Goal: Task Accomplishment & Management: Manage account settings

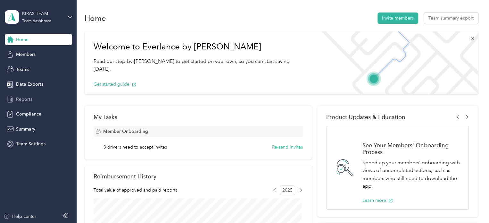
click at [29, 98] on span "Reports" at bounding box center [24, 99] width 16 height 7
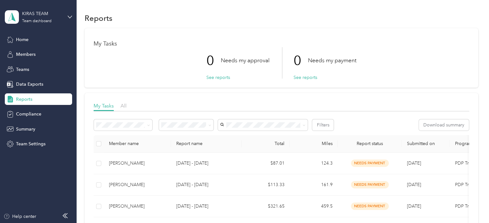
click at [41, 101] on div "Reports" at bounding box center [38, 99] width 67 height 12
click at [28, 97] on span "Reports" at bounding box center [24, 99] width 16 height 7
click at [217, 79] on button "See reports" at bounding box center [218, 77] width 24 height 7
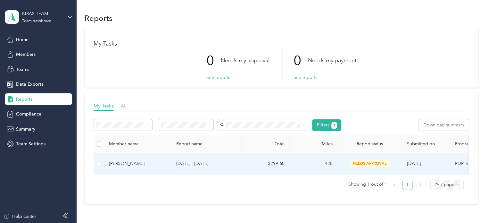
click at [143, 167] on td "[PERSON_NAME]" at bounding box center [137, 163] width 67 height 21
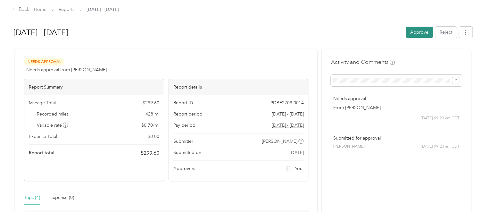
click at [418, 32] on button "Approve" at bounding box center [419, 32] width 27 height 11
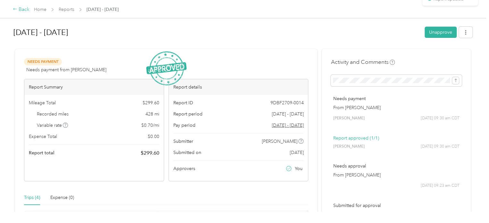
click at [27, 10] on div "Back" at bounding box center [21, 10] width 17 height 8
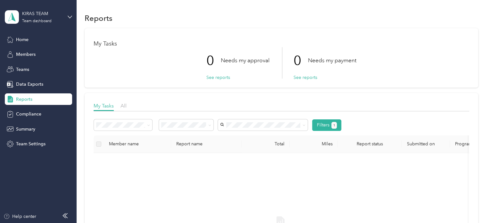
click at [193, 177] on li "Approved by me" at bounding box center [186, 174] width 55 height 11
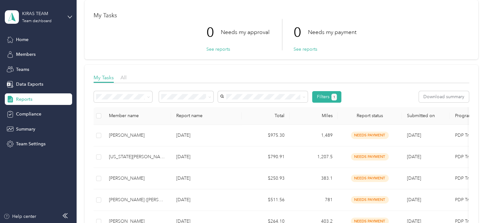
scroll to position [29, 0]
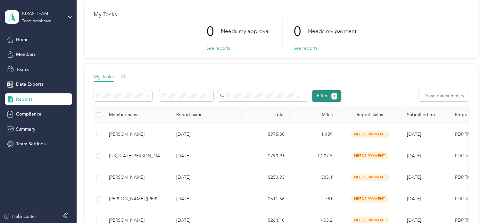
click at [330, 101] on button "Filters 1" at bounding box center [326, 96] width 29 height 12
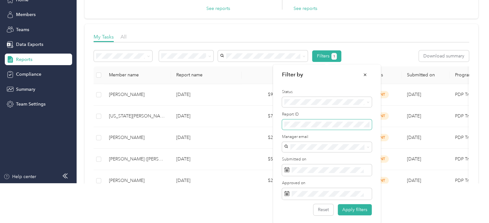
scroll to position [40, 0]
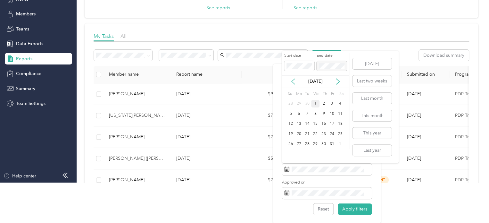
click at [294, 83] on icon at bounding box center [293, 81] width 6 height 6
click at [298, 101] on div "1" at bounding box center [299, 104] width 8 height 8
click at [309, 143] on div "30" at bounding box center [307, 144] width 8 height 8
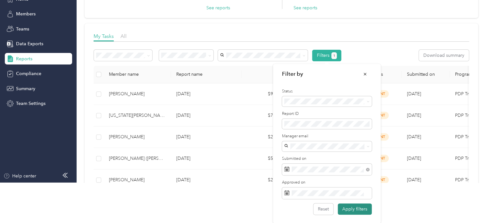
click at [349, 209] on button "Apply filters" at bounding box center [355, 208] width 34 height 11
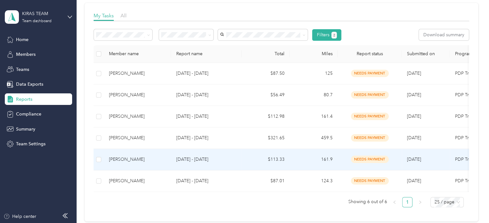
scroll to position [89, 0]
